Goal: Ask a question

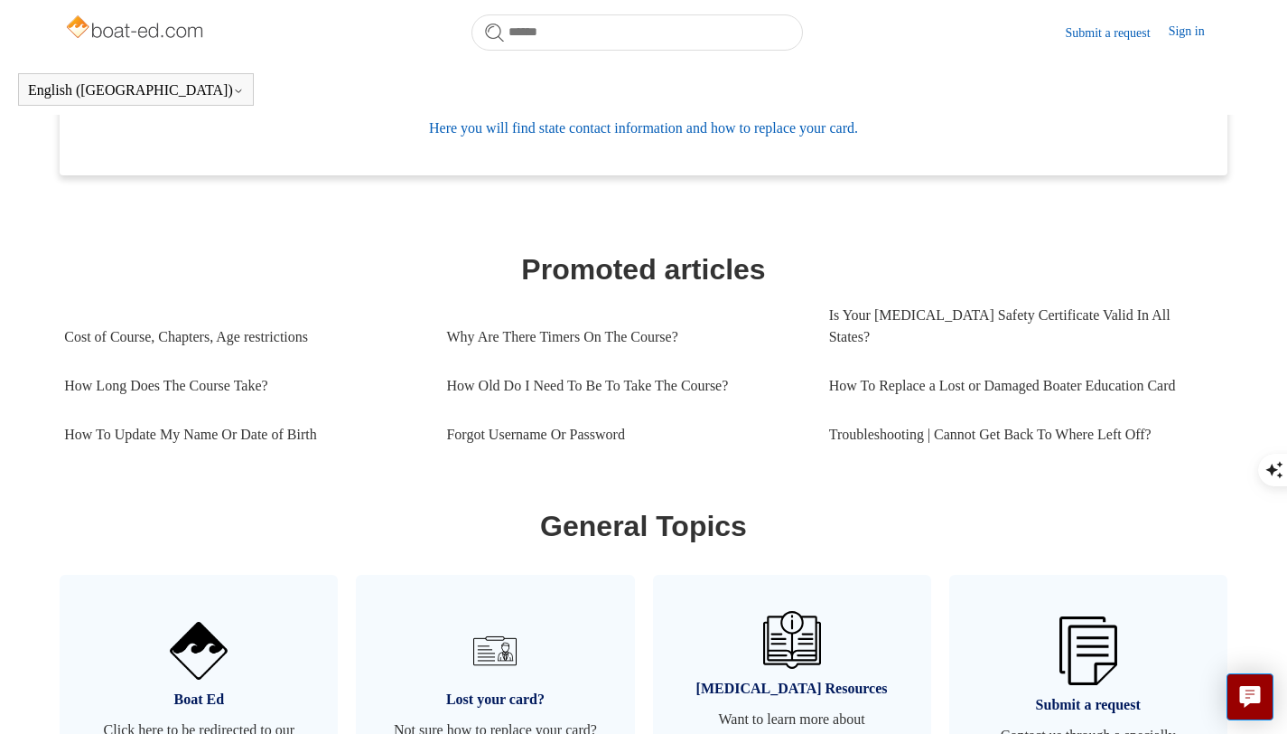
scroll to position [675, 0]
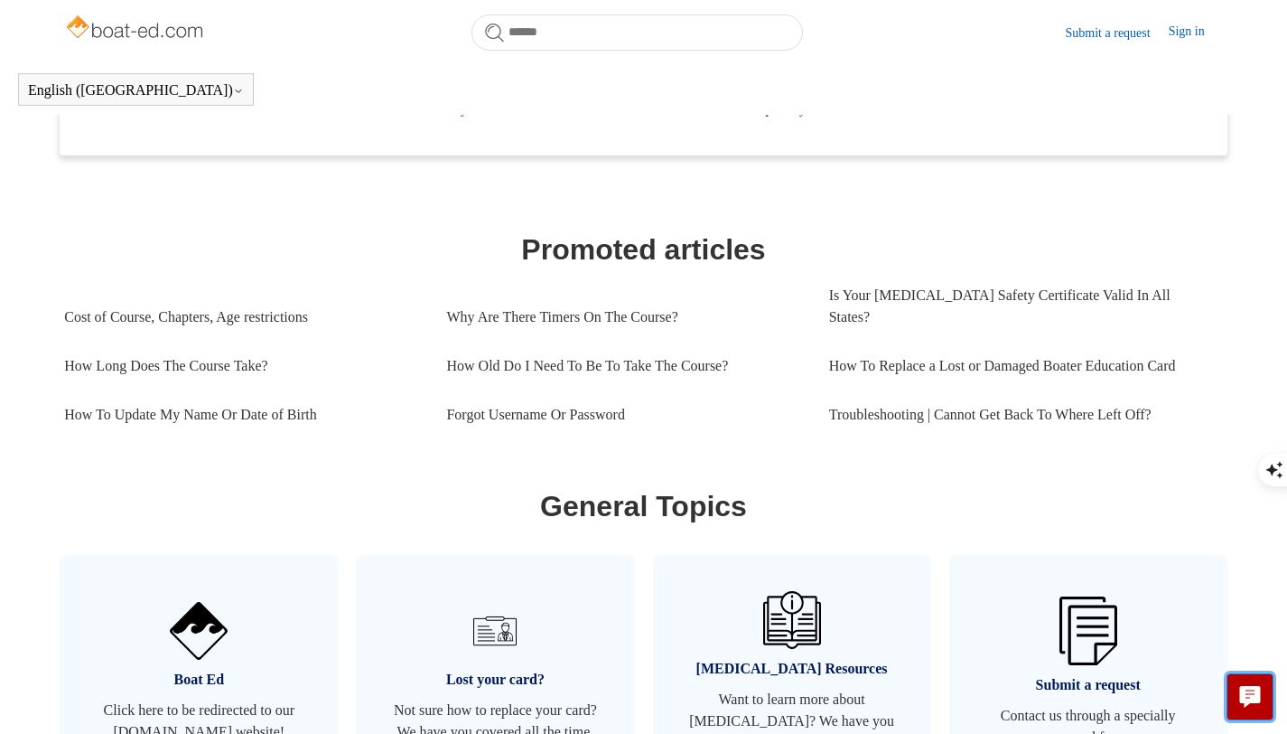
click at [1253, 699] on icon "Live chat" at bounding box center [1250, 694] width 21 height 17
click at [819, 448] on section "Categories General This section covers general questions regarding your course!…" at bounding box center [643, 308] width 1159 height 1025
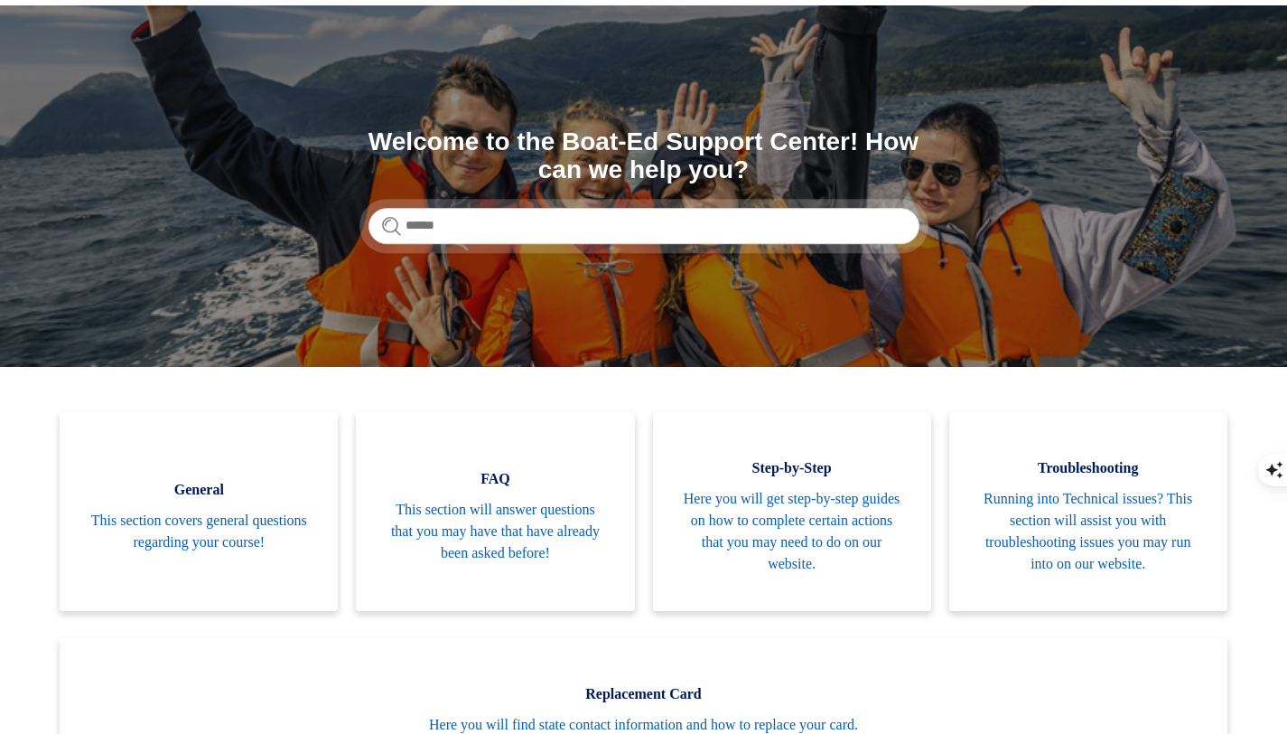
scroll to position [0, 0]
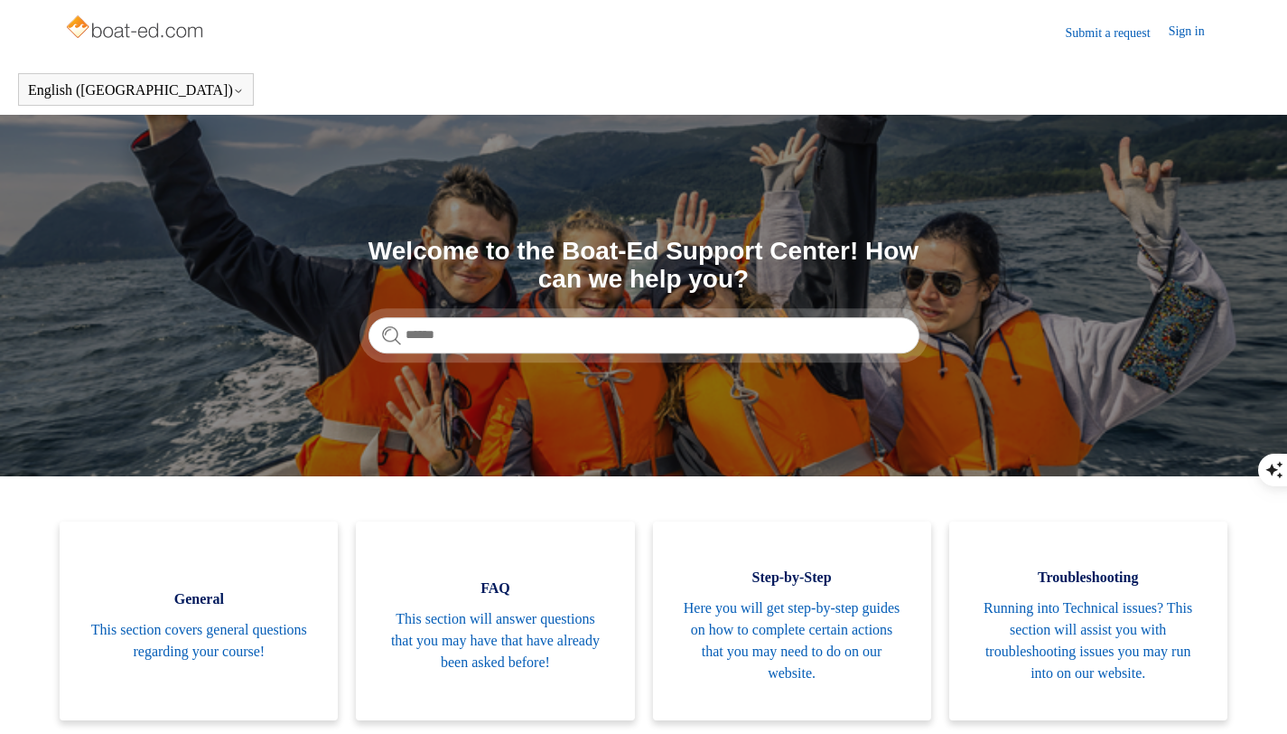
click at [155, 30] on img at bounding box center [136, 29] width 144 height 36
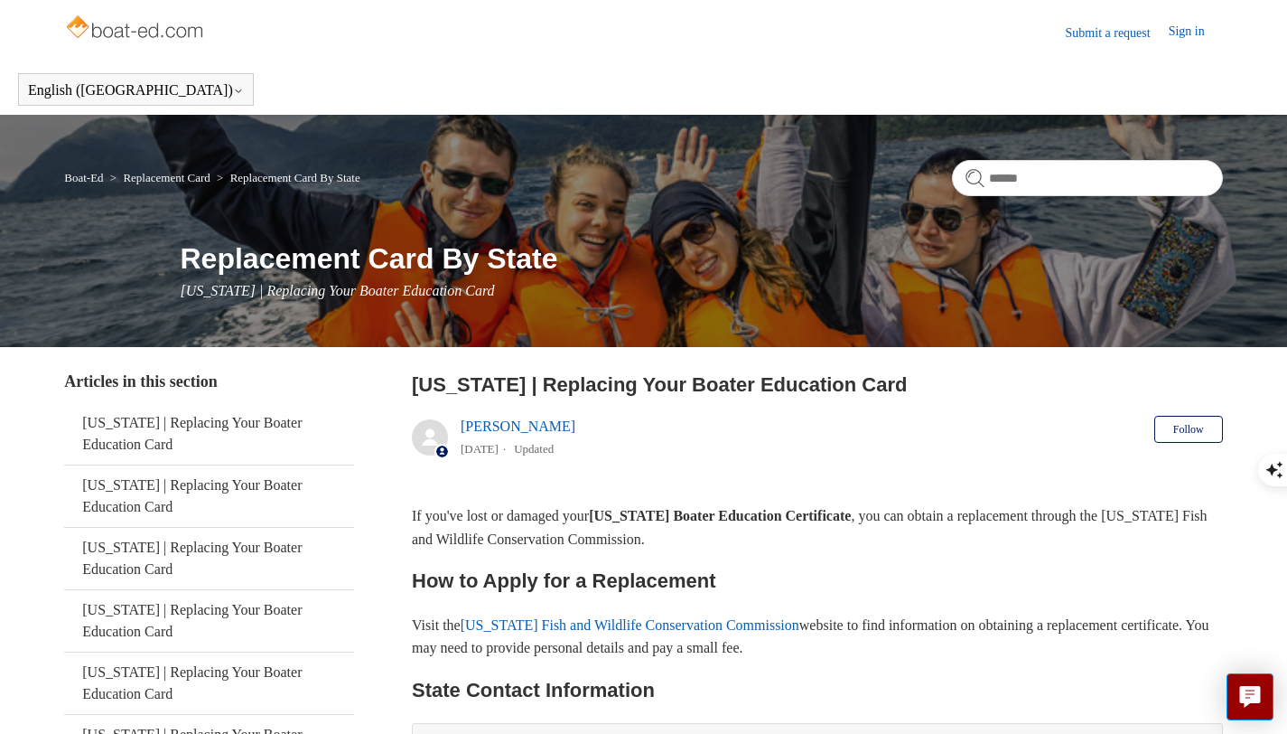
click at [167, 29] on img at bounding box center [136, 29] width 144 height 36
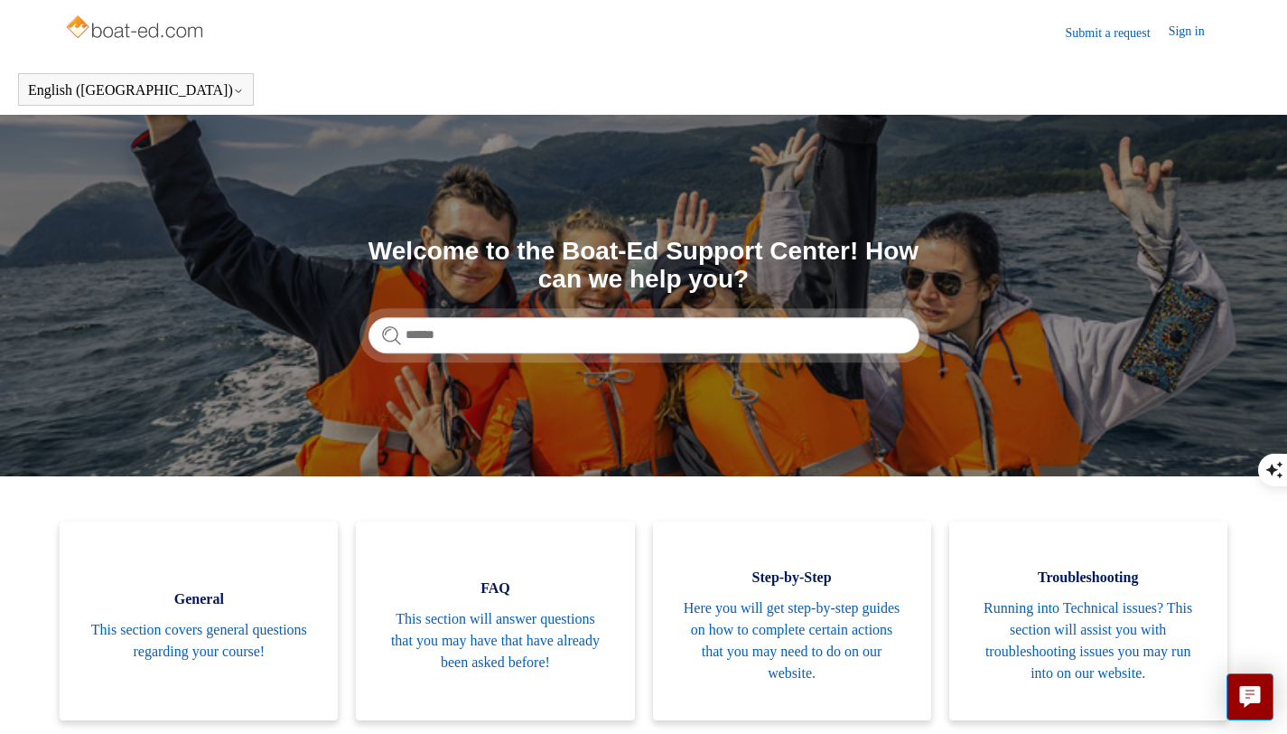
click at [1078, 23] on link "Submit a request" at bounding box center [1117, 32] width 103 height 19
